Goal: Information Seeking & Learning: Learn about a topic

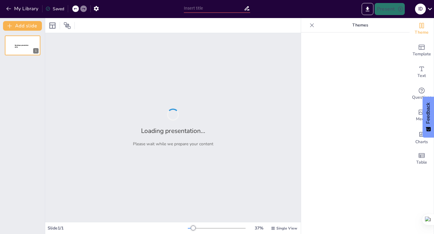
type input "Fundamentos de la Continuidad de Funciones"
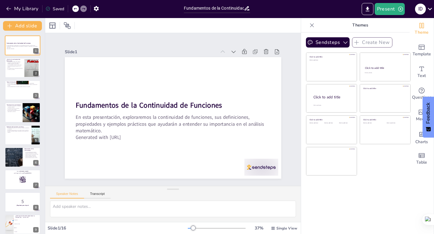
checkbox input "true"
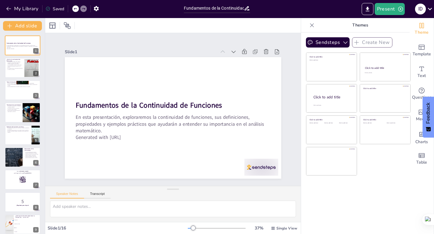
checkbox input "true"
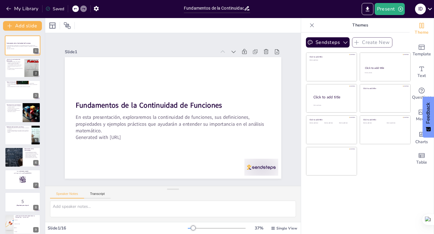
checkbox input "true"
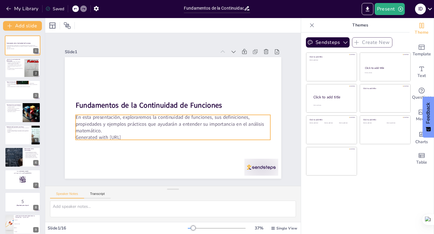
checkbox input "true"
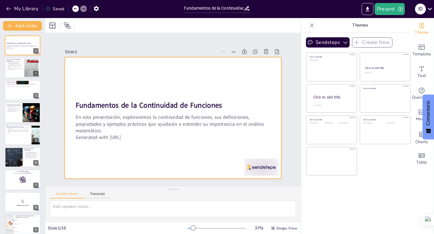
checkbox input "true"
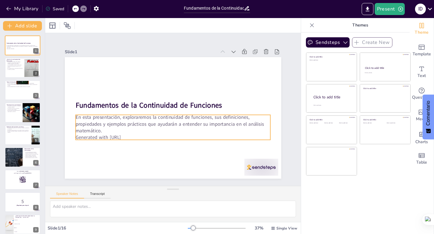
checkbox input "true"
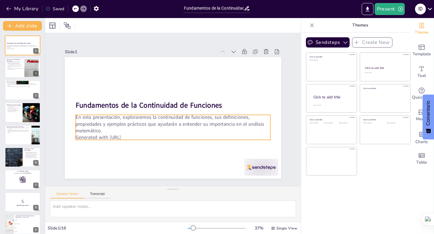
checkbox input "true"
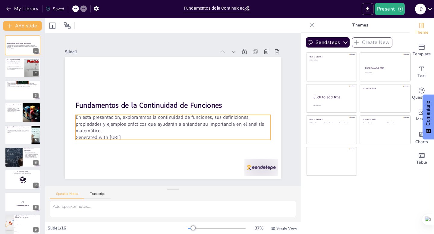
checkbox input "true"
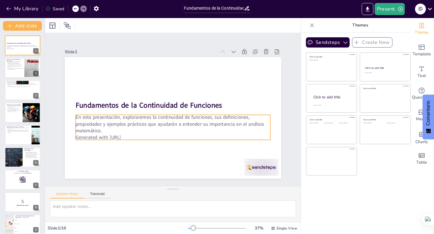
checkbox input "true"
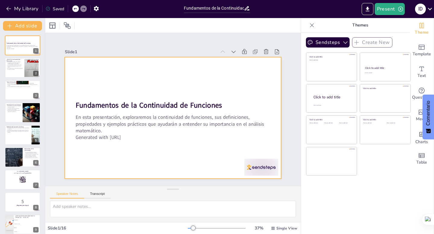
checkbox input "true"
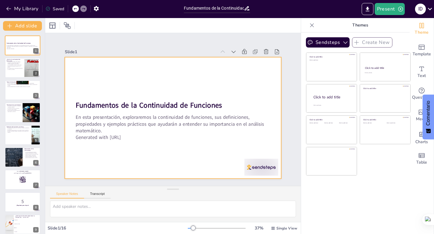
checkbox input "true"
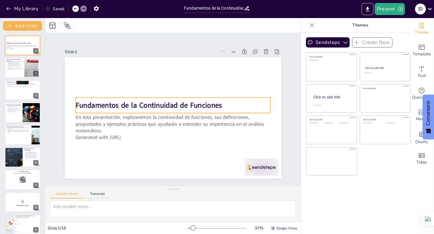
checkbox input "true"
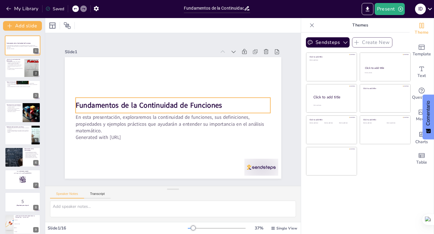
checkbox input "true"
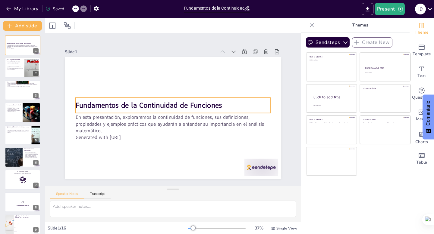
checkbox input "true"
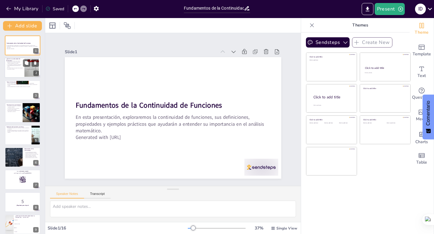
checkbox input "true"
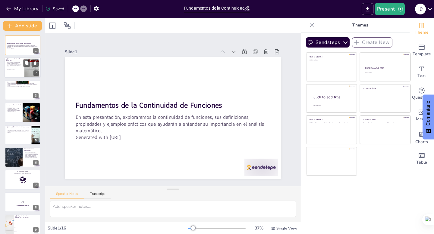
checkbox input "true"
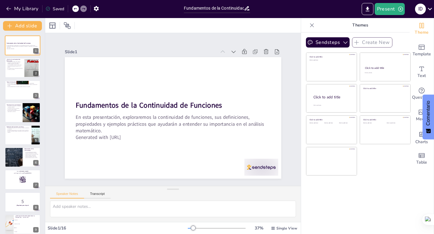
checkbox input "true"
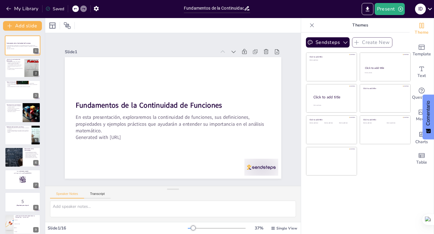
checkbox input "true"
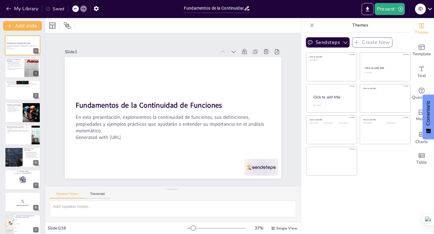
checkbox input "true"
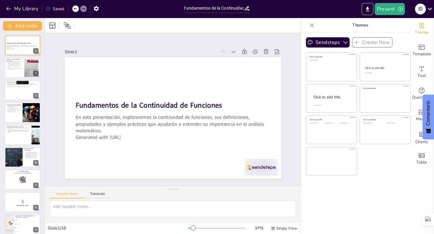
checkbox input "true"
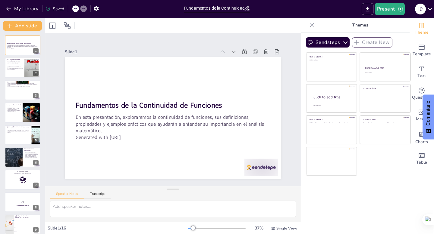
checkbox input "true"
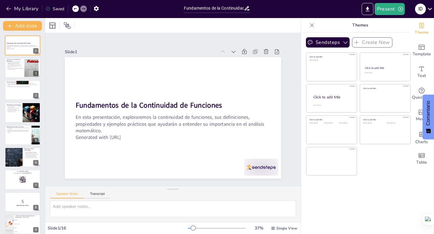
checkbox input "true"
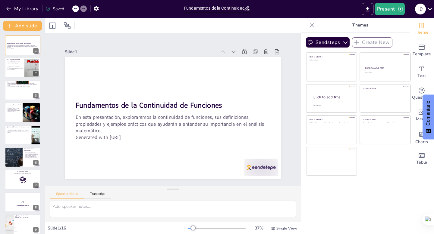
checkbox input "true"
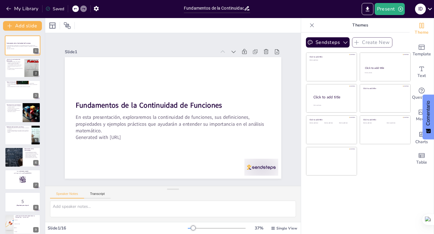
checkbox input "true"
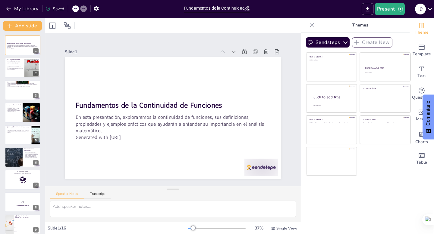
checkbox input "true"
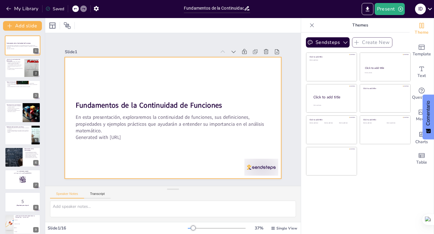
checkbox input "true"
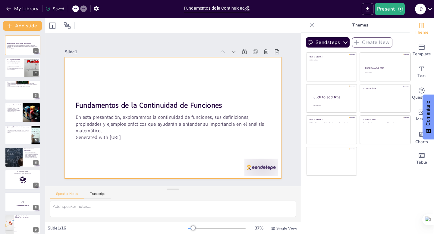
checkbox input "true"
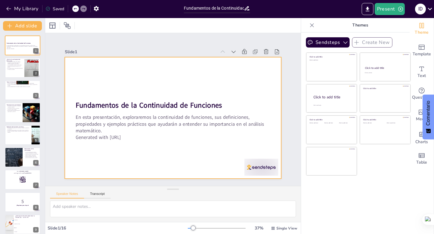
checkbox input "true"
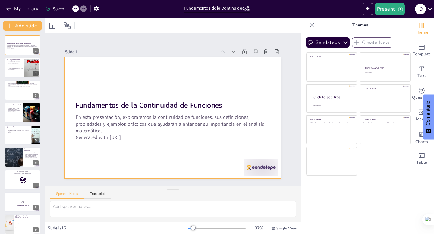
checkbox input "true"
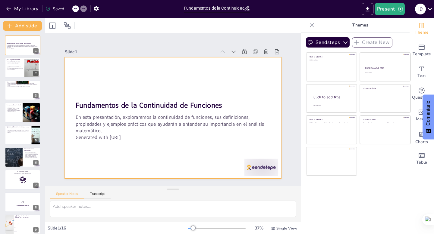
checkbox input "true"
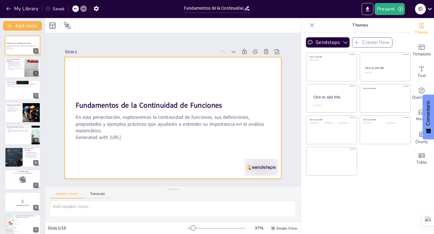
checkbox input "true"
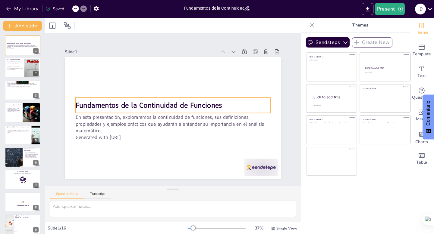
checkbox input "true"
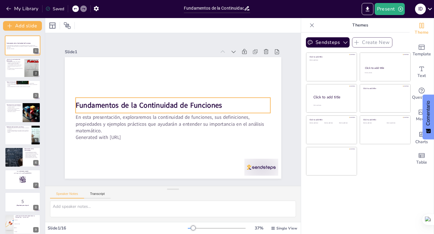
checkbox input "true"
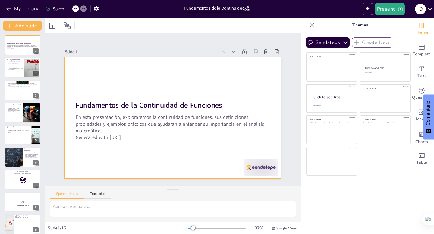
checkbox input "true"
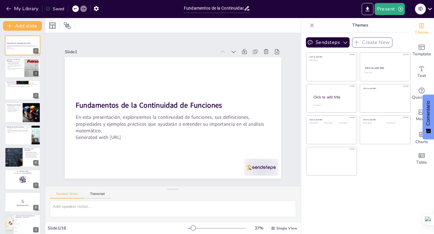
checkbox input "true"
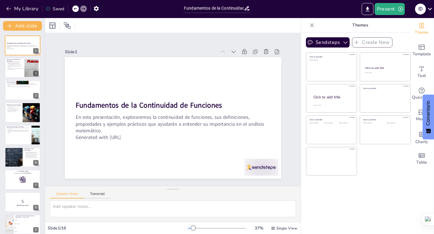
checkbox input "true"
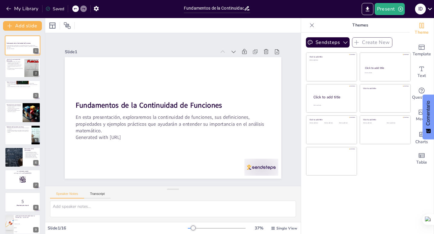
checkbox input "true"
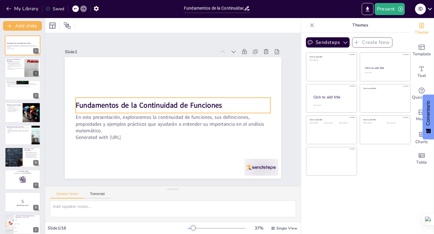
checkbox input "true"
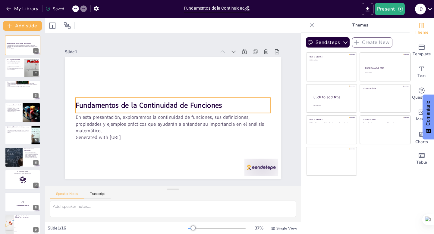
checkbox input "true"
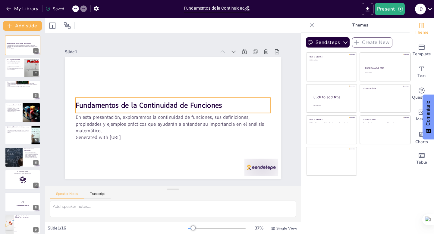
checkbox input "true"
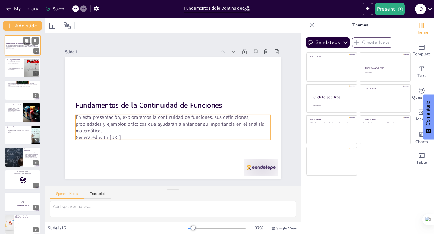
click at [16, 45] on p "En esta presentación, exploraremos la continuidad de funciones, sus definicione…" at bounding box center [22, 46] width 33 height 3
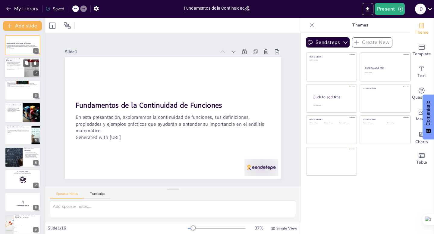
click at [19, 64] on p "La continuidad se define formalmente a través del límite de la función en un pu…" at bounding box center [14, 65] width 16 height 3
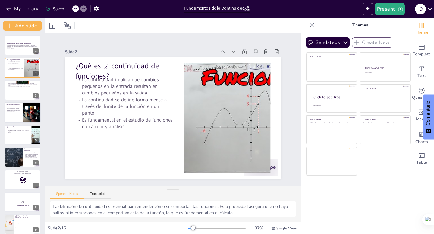
click at [18, 112] on p "Este teorema tiene aplicaciones en optimización y cálculo." at bounding box center [13, 111] width 14 height 2
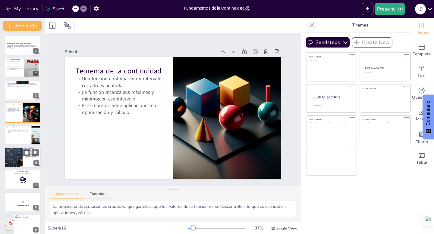
click at [14, 162] on div at bounding box center [13, 157] width 36 height 20
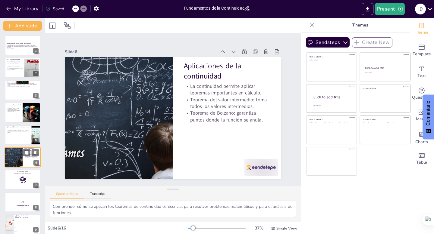
scroll to position [25, 0]
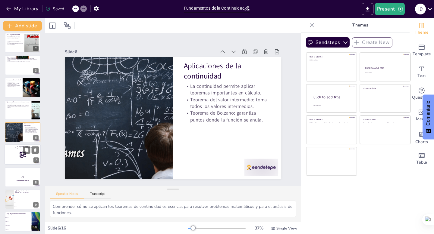
click at [17, 161] on div at bounding box center [23, 155] width 36 height 20
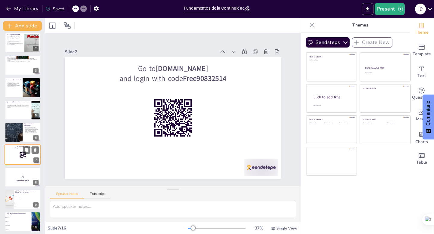
scroll to position [47, 0]
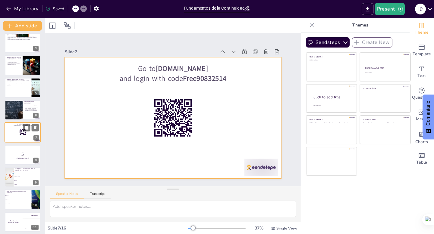
click at [16, 130] on div at bounding box center [23, 133] width 36 height 20
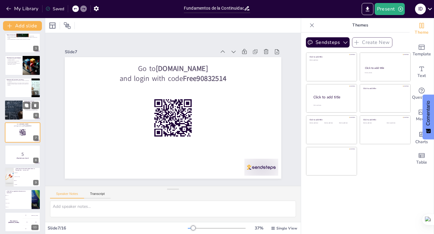
click at [16, 111] on div at bounding box center [13, 110] width 36 height 20
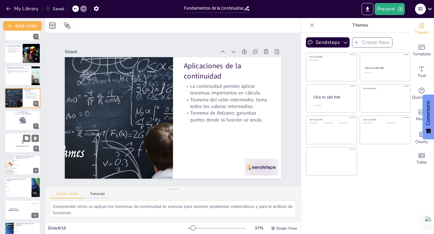
click at [19, 145] on strong "¡Prepárate para el quiz!" at bounding box center [22, 146] width 13 height 2
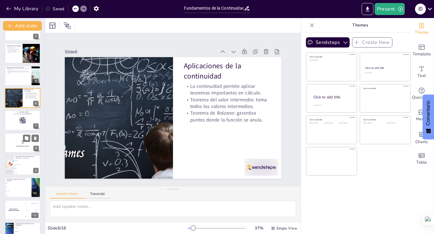
scroll to position [70, 0]
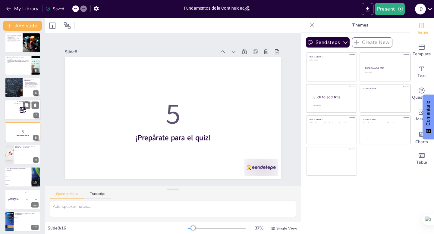
click at [19, 112] on div at bounding box center [23, 110] width 36 height 20
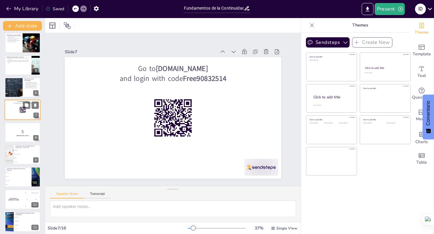
scroll to position [47, 0]
click at [18, 135] on strong "¡Prepárate para el quiz!" at bounding box center [22, 136] width 13 height 2
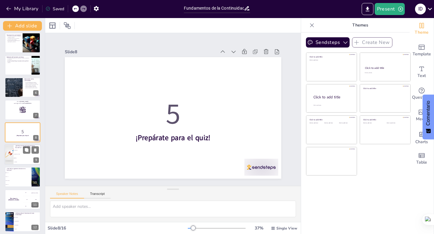
click at [21, 159] on li "Infinita" at bounding box center [27, 158] width 27 height 4
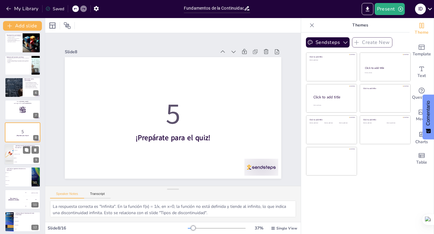
scroll to position [92, 0]
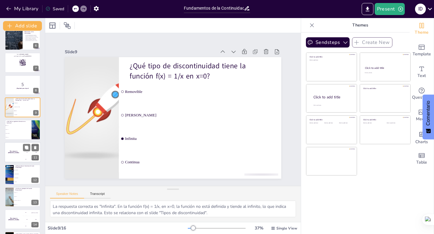
click at [16, 146] on div "The winner is [PERSON_NAME]" at bounding box center [14, 152] width 18 height 20
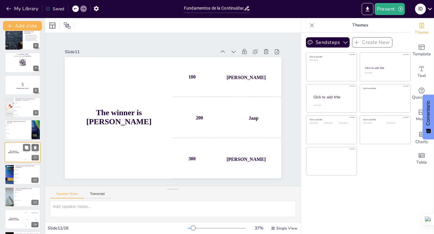
scroll to position [137, 0]
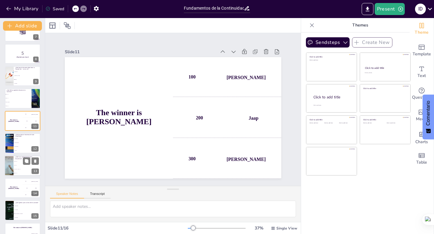
click at [18, 175] on li "f(x) = 1/x" at bounding box center [27, 173] width 27 height 4
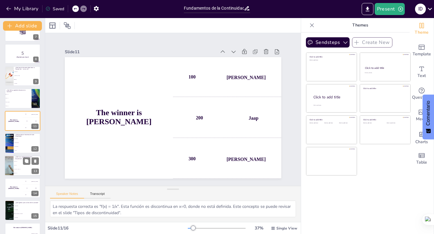
scroll to position [162, 0]
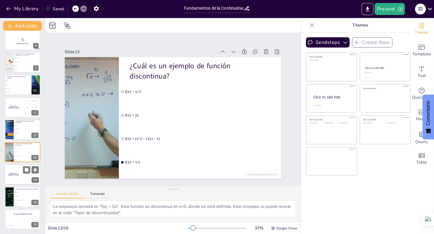
click at [17, 183] on div "The winner is [PERSON_NAME]" at bounding box center [14, 174] width 18 height 20
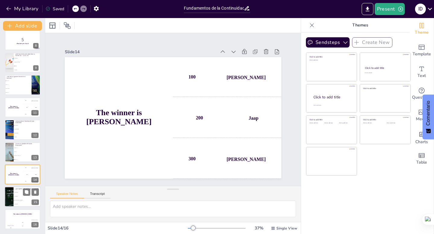
click at [20, 198] on li "Es continua" at bounding box center [27, 197] width 27 height 4
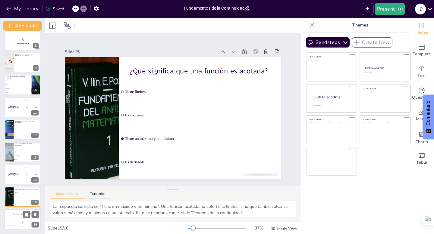
click at [18, 221] on div "Jaap 200" at bounding box center [23, 225] width 12 height 10
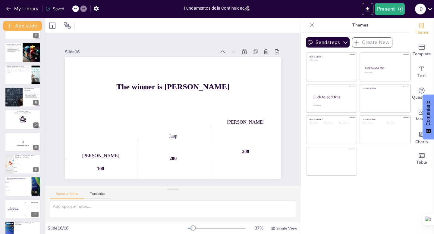
scroll to position [0, 0]
